Goal: Transaction & Acquisition: Download file/media

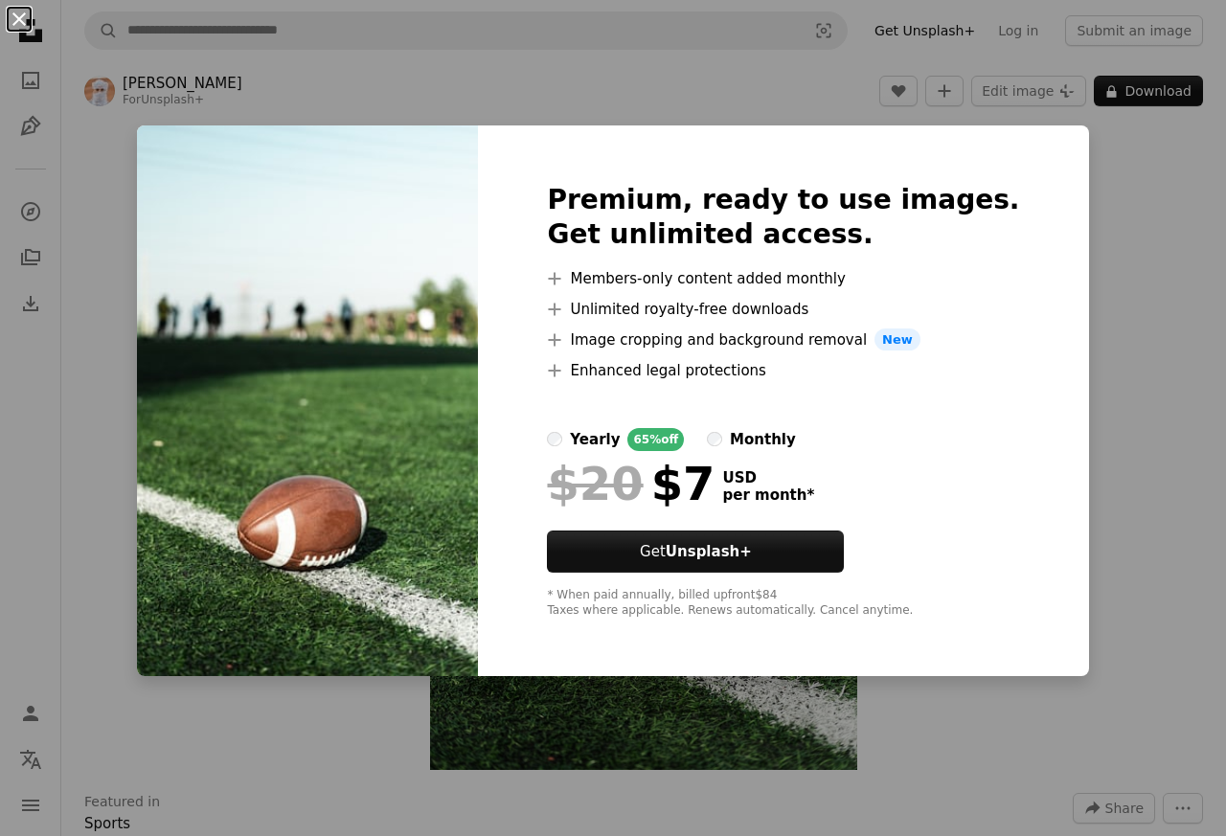
click at [24, 18] on button "An X shape" at bounding box center [19, 19] width 23 height 23
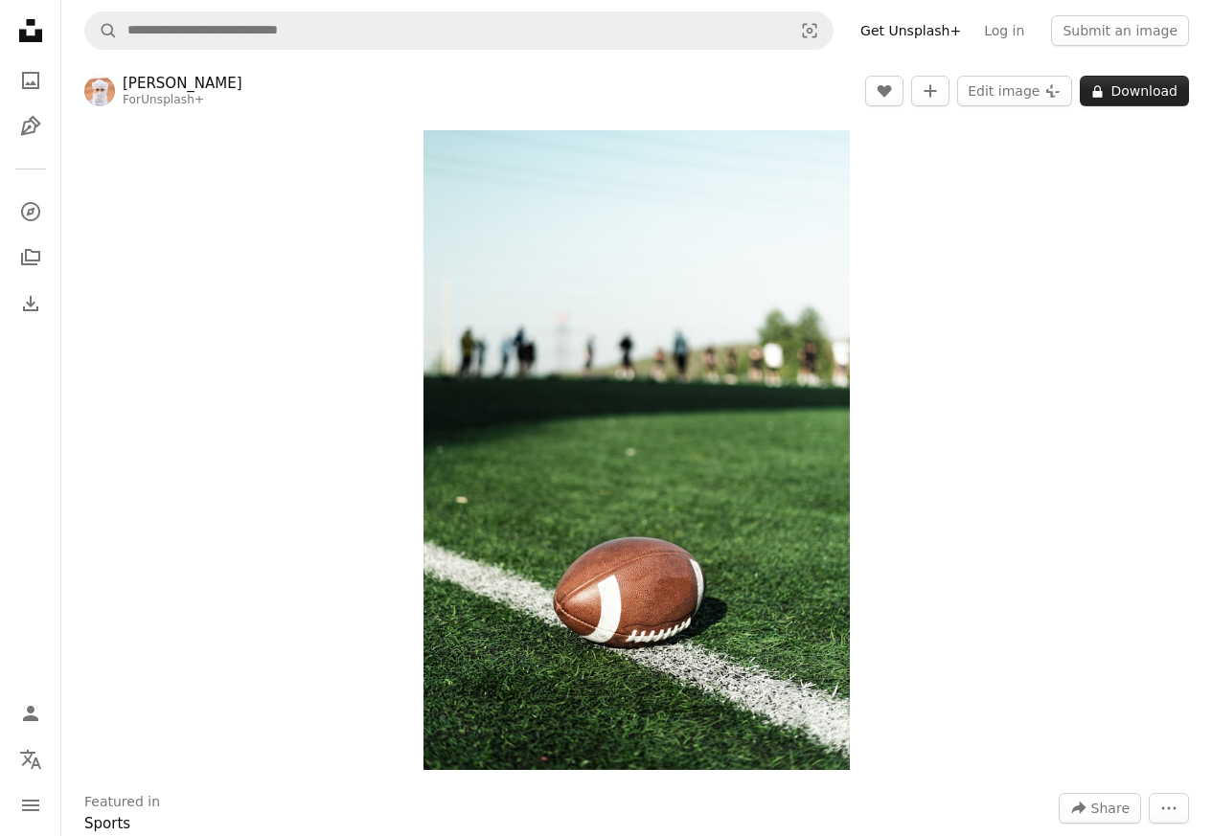
click at [1141, 92] on button "A lock Download" at bounding box center [1133, 91] width 109 height 31
